Goal: Information Seeking & Learning: Learn about a topic

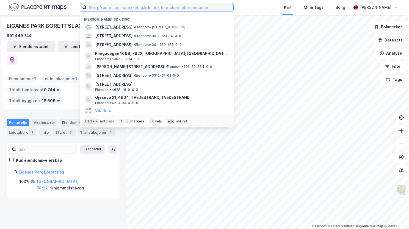
click at [99, 7] on input at bounding box center [160, 7] width 147 height 8
paste input "[STREET_ADDRESS]"
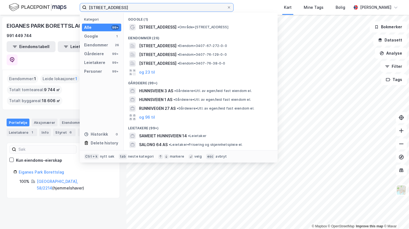
type input "[STREET_ADDRESS]"
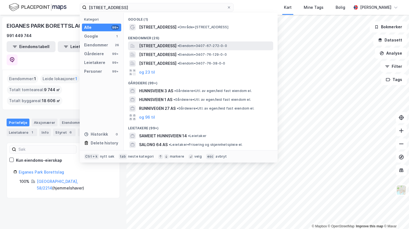
click at [152, 46] on span "[STREET_ADDRESS]" at bounding box center [157, 46] width 37 height 7
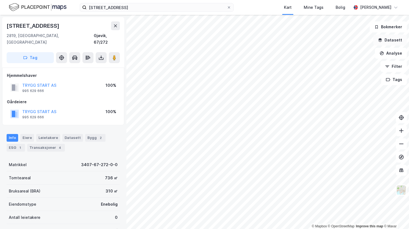
click at [395, 39] on button "Datasett" at bounding box center [390, 40] width 34 height 11
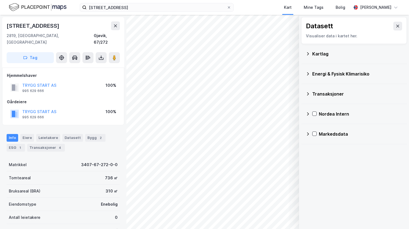
click at [309, 73] on icon at bounding box center [308, 73] width 2 height 3
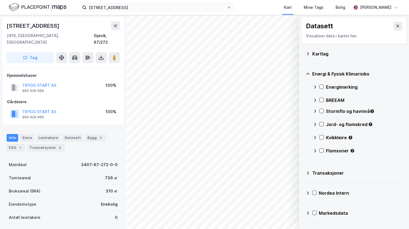
click at [308, 55] on icon at bounding box center [308, 54] width 4 height 4
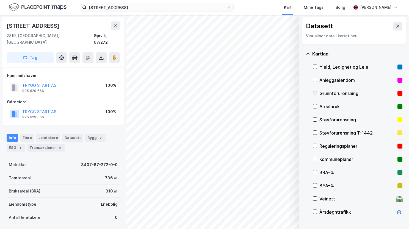
click at [313, 94] on icon at bounding box center [315, 93] width 4 height 4
click at [307, 53] on icon at bounding box center [307, 54] width 3 height 2
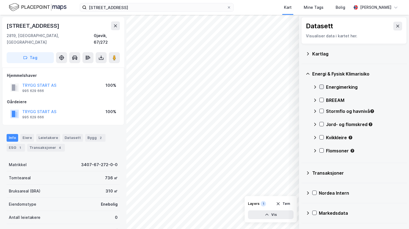
click at [322, 86] on icon at bounding box center [321, 87] width 3 height 2
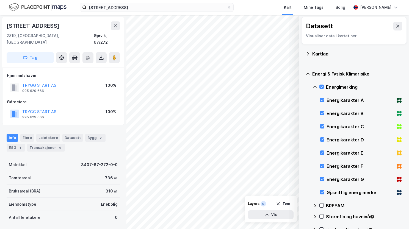
click at [313, 86] on icon at bounding box center [315, 87] width 4 height 4
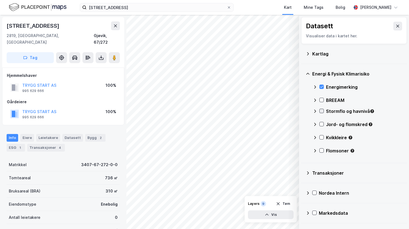
click at [320, 110] on icon at bounding box center [322, 111] width 4 height 4
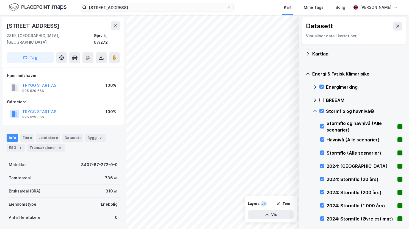
click at [313, 110] on icon at bounding box center [315, 111] width 4 height 4
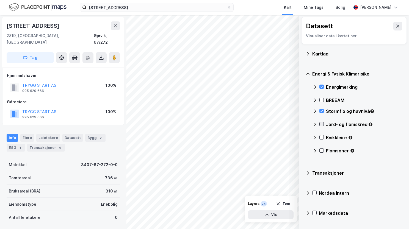
click at [323, 124] on icon at bounding box center [322, 124] width 4 height 4
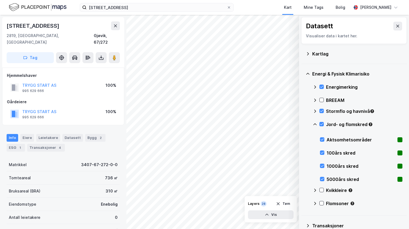
click at [314, 124] on icon at bounding box center [315, 124] width 4 height 4
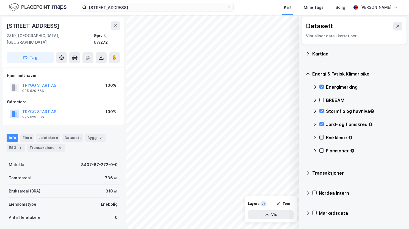
click at [321, 138] on icon at bounding box center [321, 138] width 3 height 2
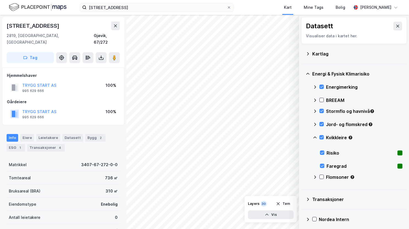
click at [316, 136] on icon at bounding box center [315, 138] width 4 height 4
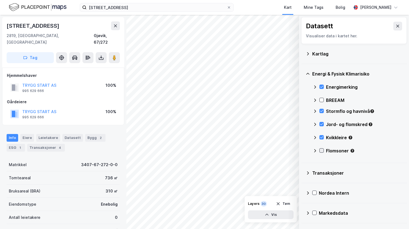
click at [322, 150] on icon at bounding box center [322, 151] width 4 height 4
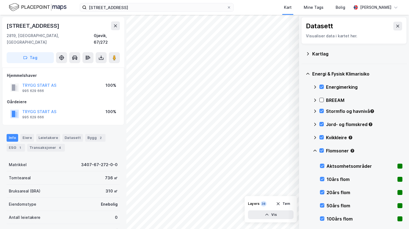
click at [315, 150] on icon at bounding box center [315, 151] width 4 height 4
